Goal: Task Accomplishment & Management: Manage account settings

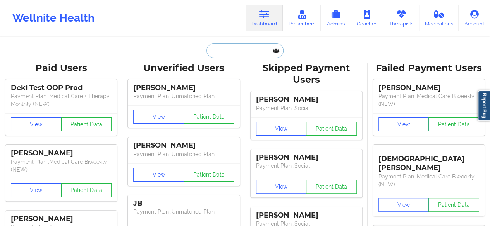
click at [257, 53] on input "text" at bounding box center [244, 50] width 77 height 15
paste input "[PERSON_NAME]"
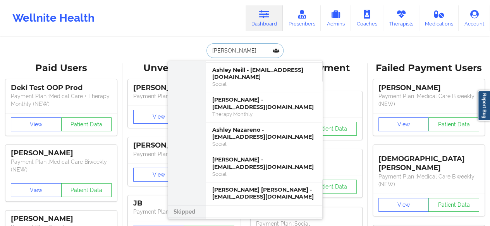
scroll to position [81, 0]
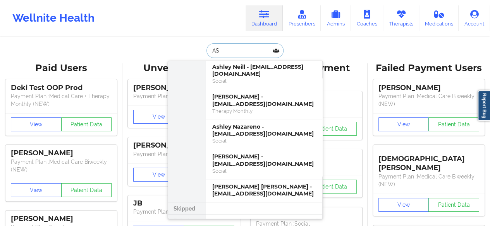
type input "A"
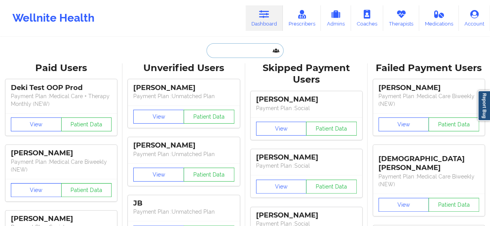
paste input "[PERSON_NAME]"
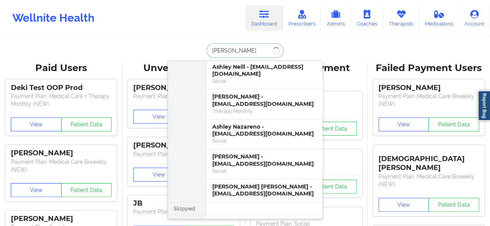
scroll to position [0, 0]
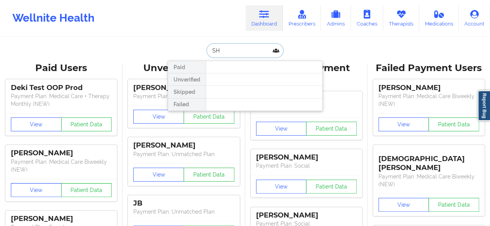
type input "S"
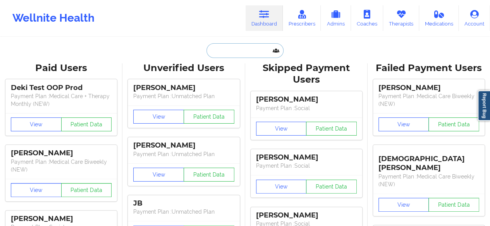
paste input "[PERSON_NAME]"
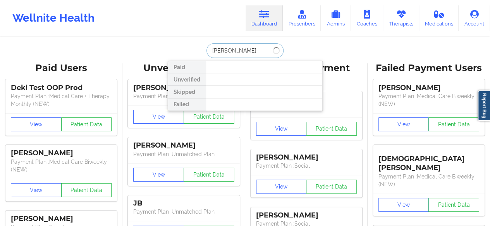
type input "[PERSON_NAME] b"
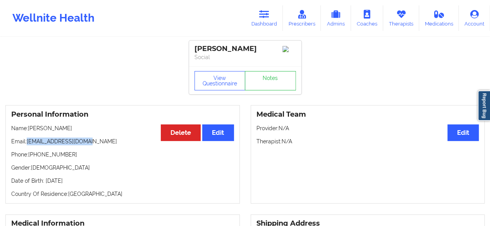
drag, startPoint x: 27, startPoint y: 141, endPoint x: 104, endPoint y: 142, distance: 76.3
click at [104, 142] on p "Email: [EMAIL_ADDRESS][DOMAIN_NAME]" at bounding box center [122, 142] width 223 height 8
copy p "[EMAIL_ADDRESS][DOMAIN_NAME]"
click at [396, 13] on link "Therapists" at bounding box center [401, 18] width 36 height 26
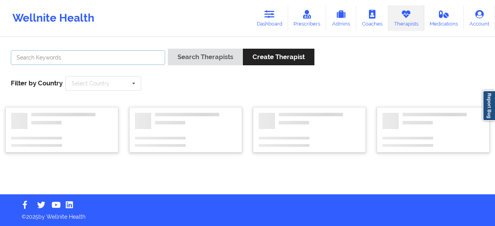
click at [137, 55] on input "text" at bounding box center [88, 57] width 154 height 15
type input "j"
type input "e"
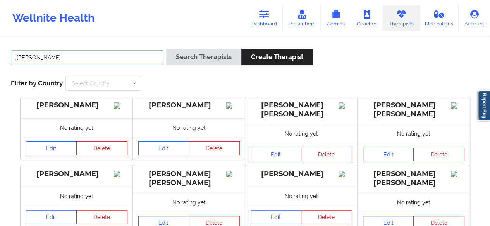
click at [166, 49] on button "Search Therapists" at bounding box center [203, 57] width 75 height 17
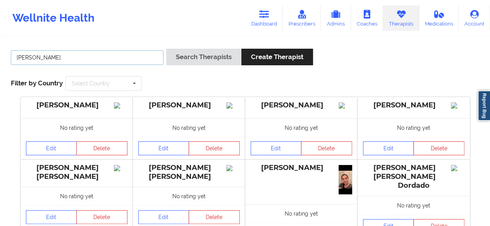
click at [166, 49] on button "Search Therapists" at bounding box center [203, 57] width 75 height 17
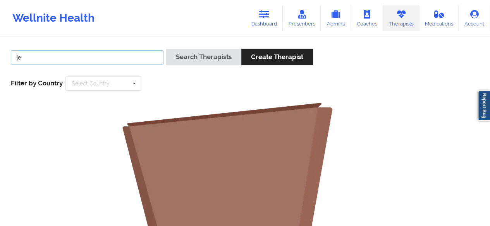
type input "j"
type input "[PERSON_NAME]"
click at [166, 49] on button "Search Therapists" at bounding box center [203, 57] width 75 height 17
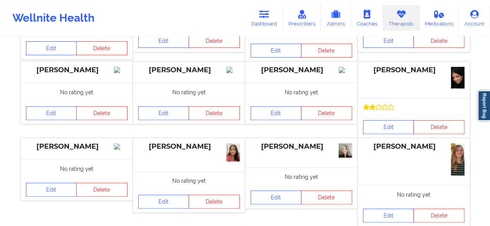
scroll to position [103, 0]
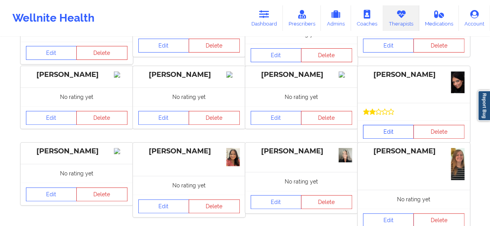
click at [395, 134] on link "Edit" at bounding box center [388, 132] width 51 height 14
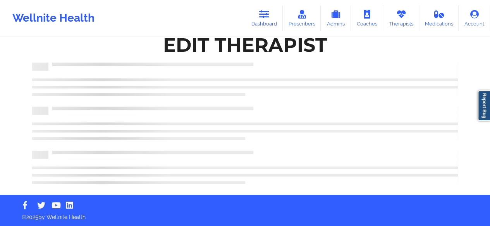
scroll to position [103, 0]
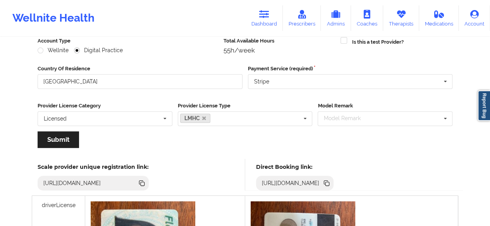
click at [328, 181] on icon at bounding box center [326, 183] width 4 height 4
